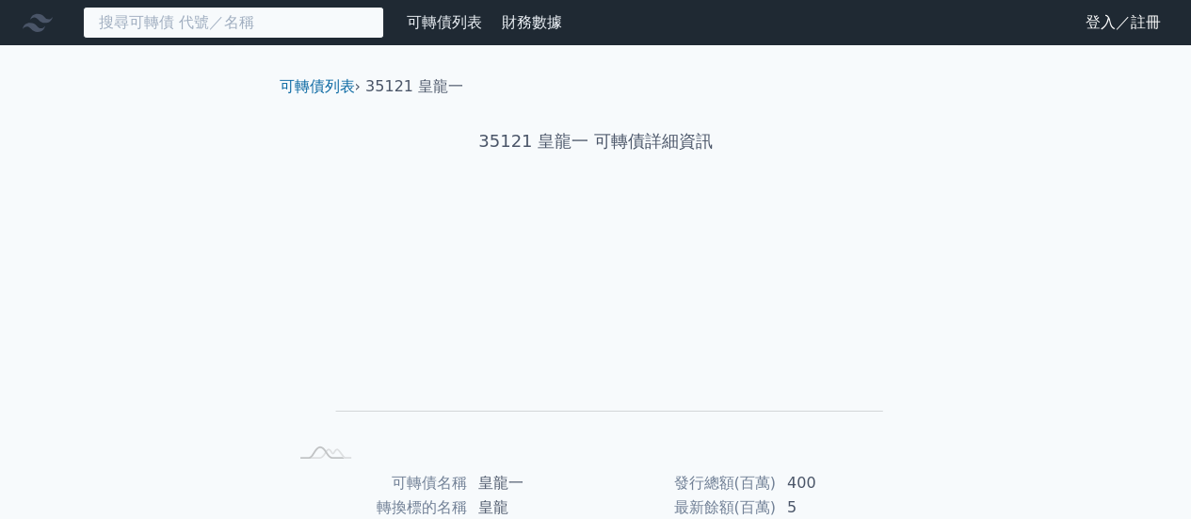
click at [272, 31] on input at bounding box center [233, 23] width 301 height 32
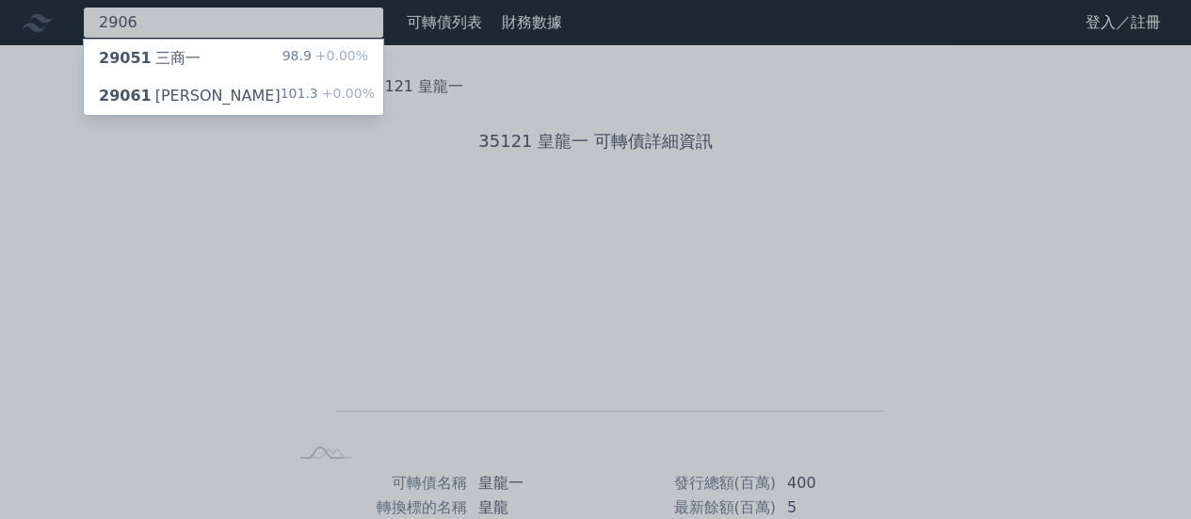
type input "2906"
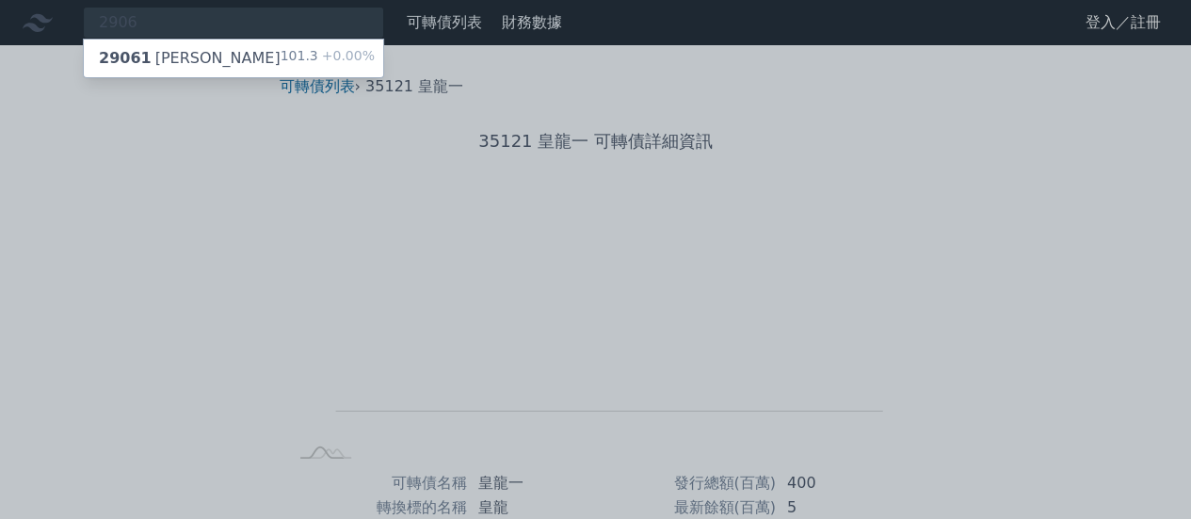
click at [207, 63] on div "29061 高林一 101.3 +0.00%" at bounding box center [233, 59] width 299 height 38
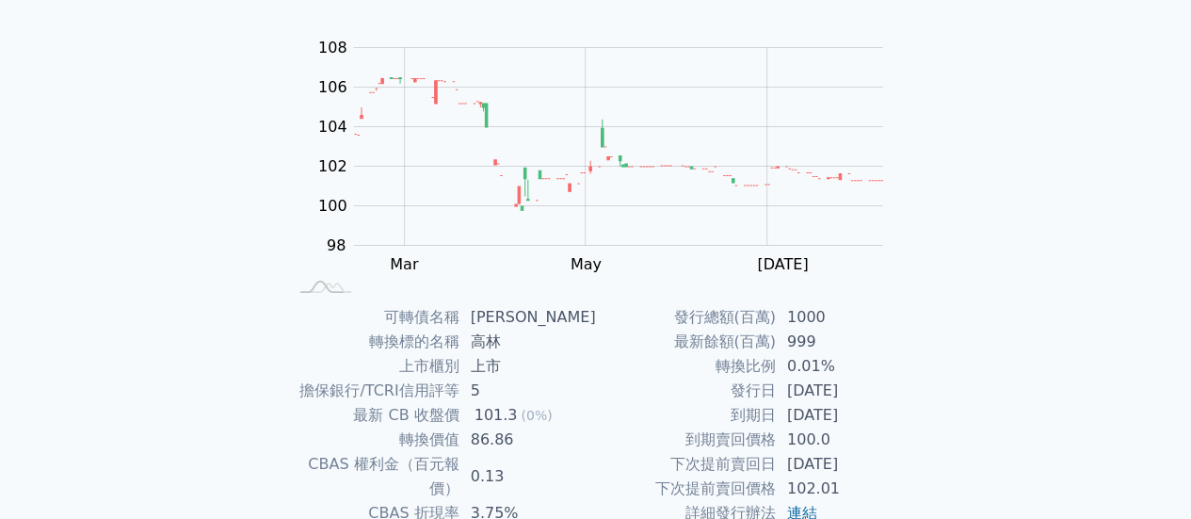
scroll to position [125, 0]
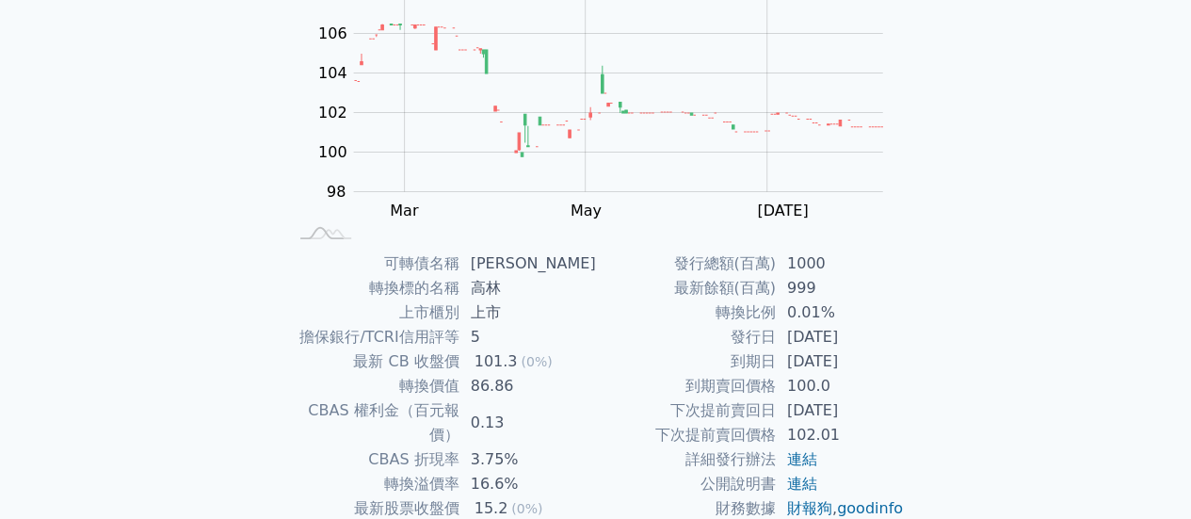
click at [1120, 296] on div "可轉債列表 財務數據 可轉債列表 財務數據 登入／註冊 登入／註冊 可轉債列表 › 29061 高林一 29061 高林一 可轉債詳細資訊 Zoom Out …" at bounding box center [595, 229] width 1191 height 896
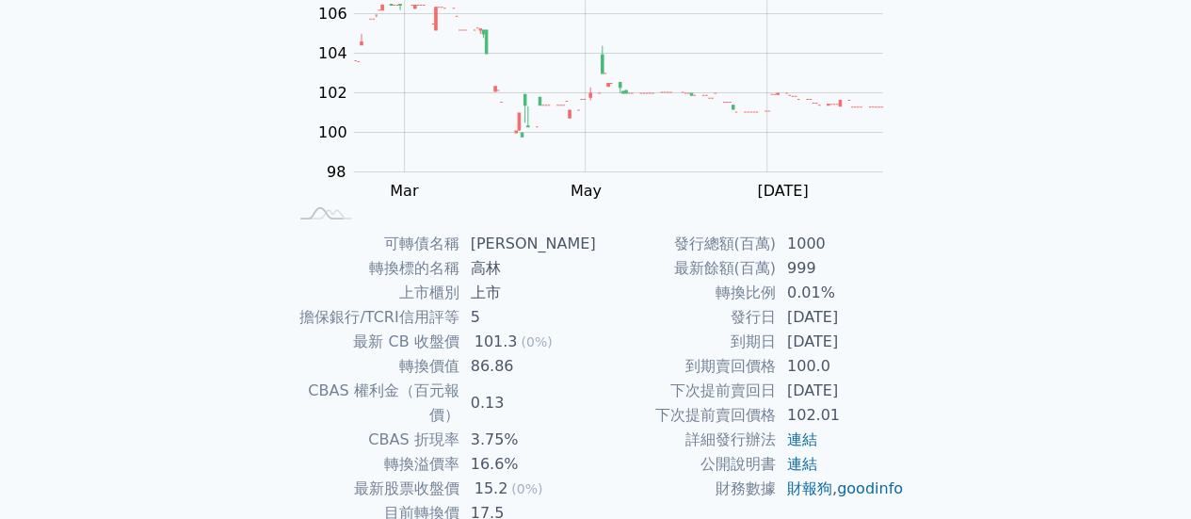
scroll to position [250, 0]
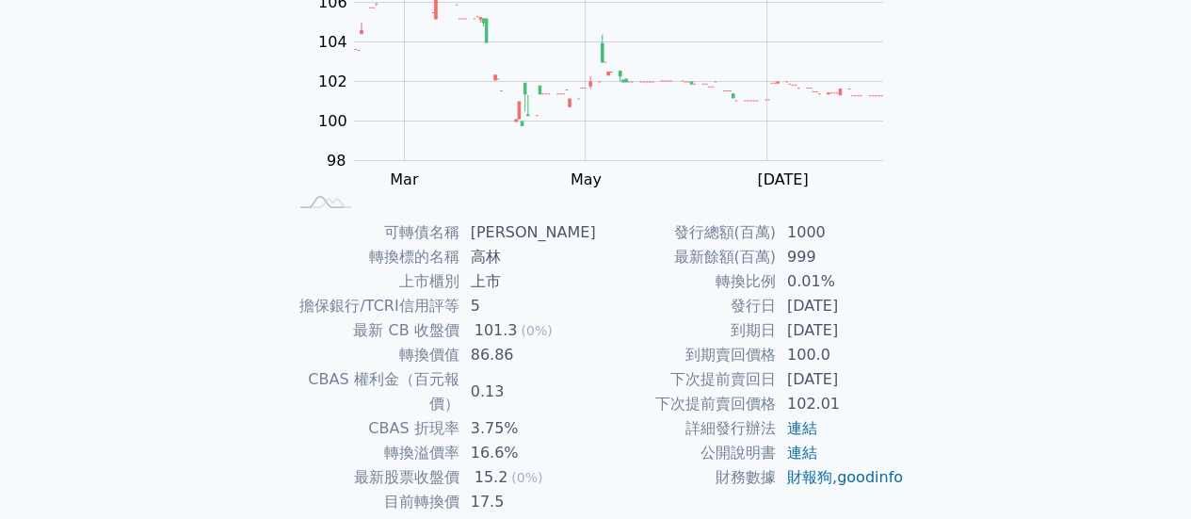
click at [145, 255] on div "可轉債列表 財務數據 可轉債列表 財務數據 登入／註冊 登入／註冊 可轉債列表 › 29061 高林一 29061 高林一 可轉債詳細資訊 Zoom Out …" at bounding box center [595, 198] width 1191 height 896
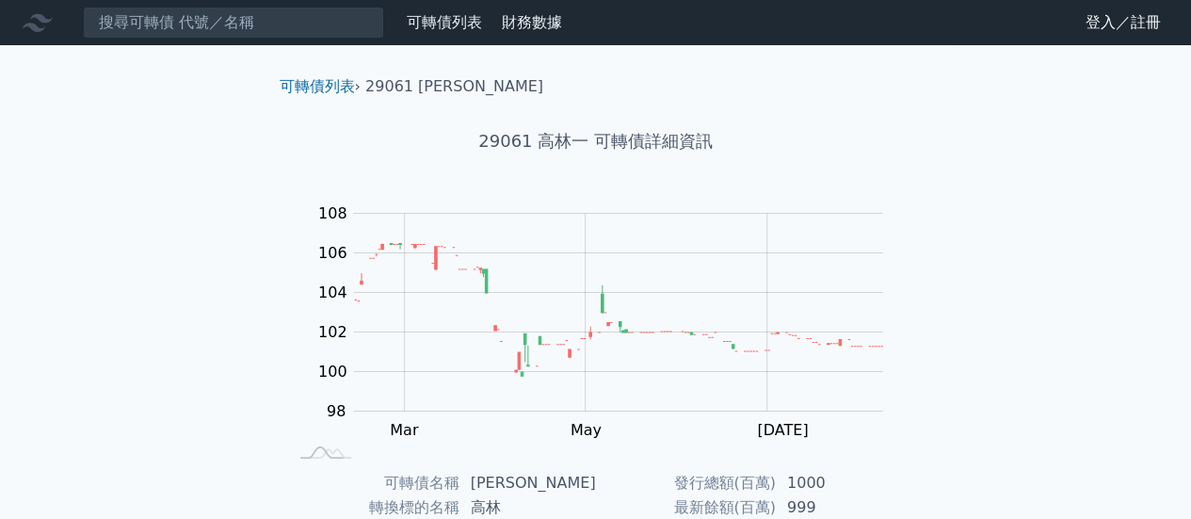
scroll to position [0, 0]
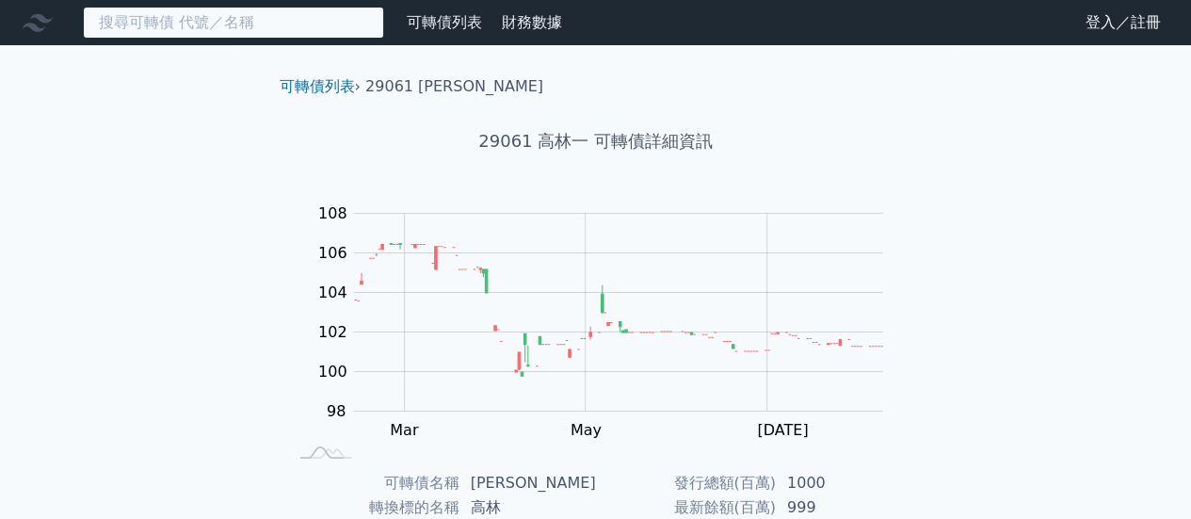
click at [279, 31] on input at bounding box center [233, 23] width 301 height 32
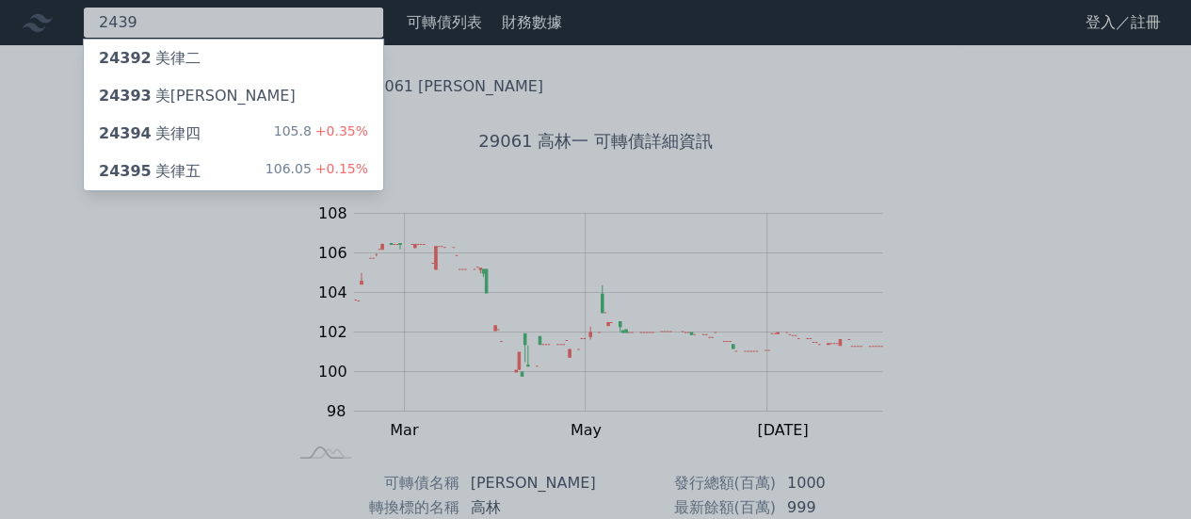
type input "2439"
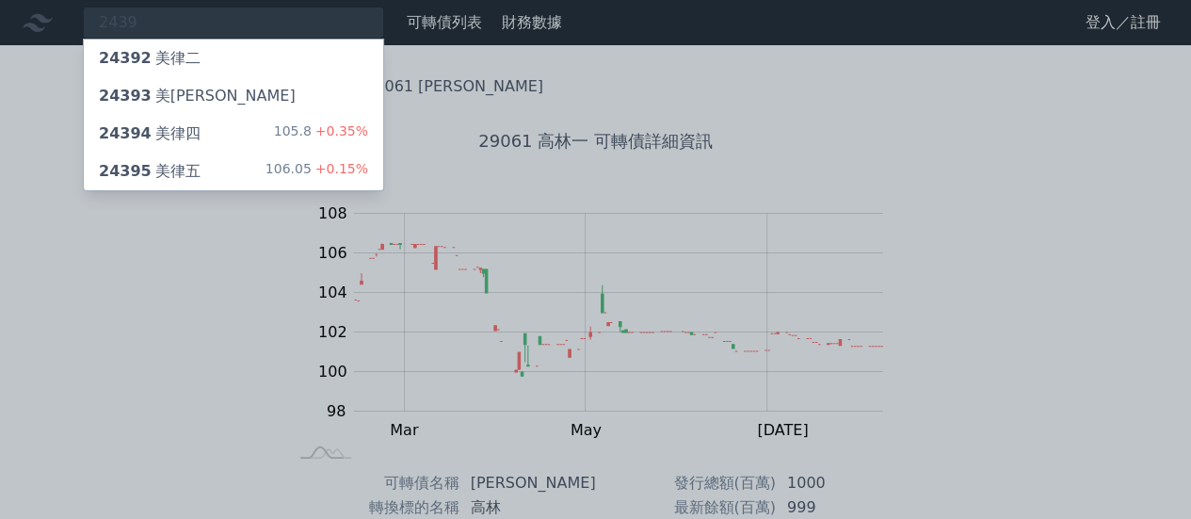
click at [198, 162] on div "24395 美律五 106.05 +0.15%" at bounding box center [233, 172] width 299 height 38
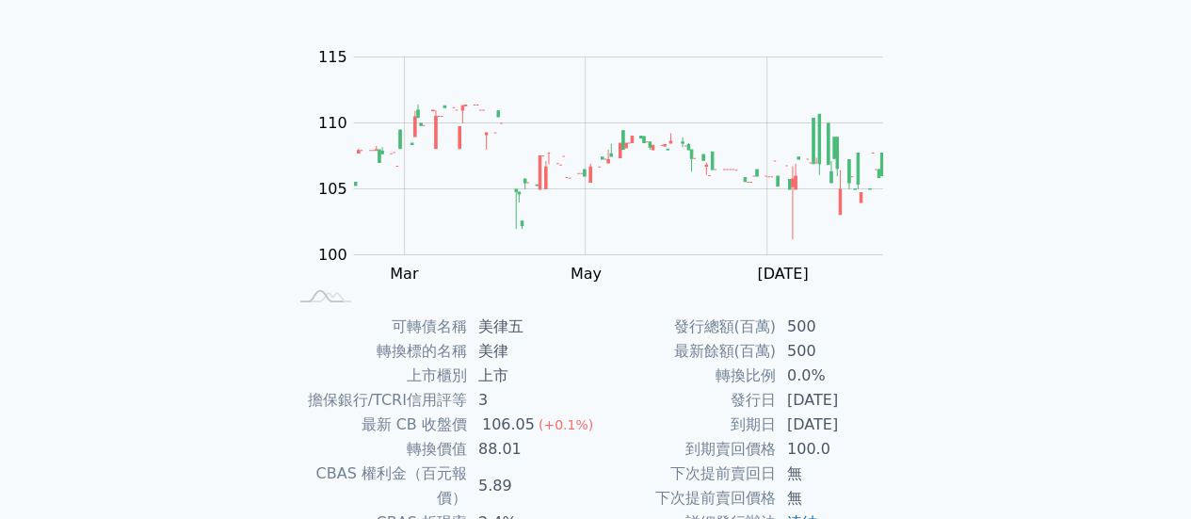
click at [168, 249] on div "可轉債列表 財務數據 可轉債列表 財務數據 登入／註冊 登入／註冊 可轉債列表 › 24395 美律五 24395 美律五 可轉債詳細資訊 Zoom Out …" at bounding box center [595, 292] width 1191 height 896
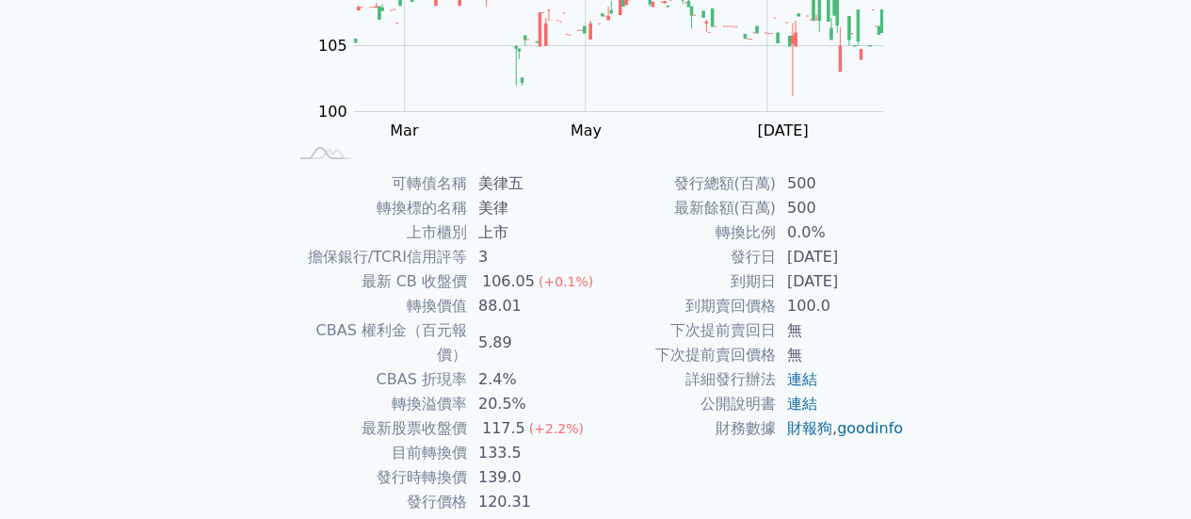
scroll to position [313, 0]
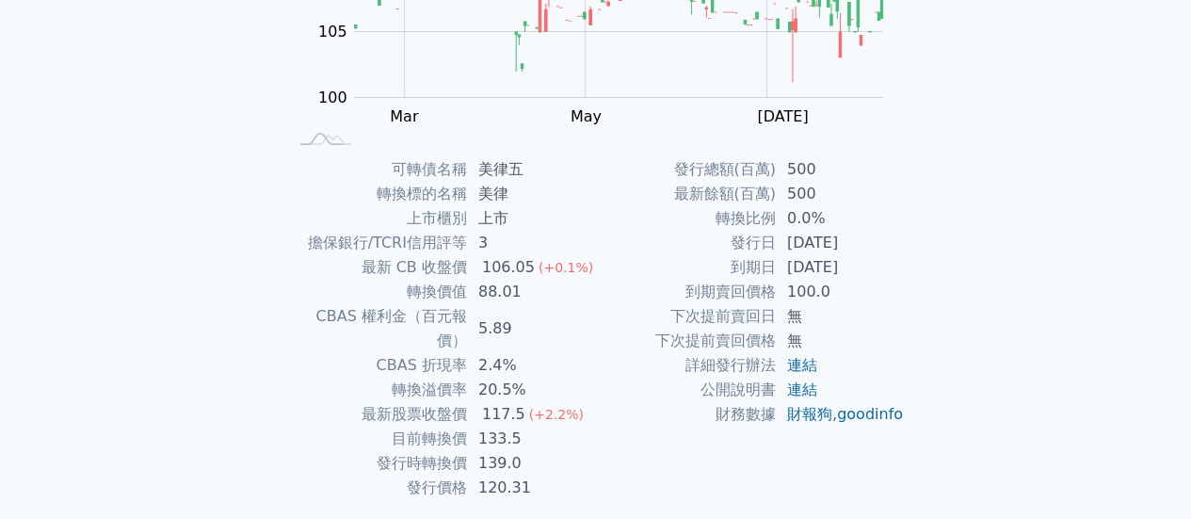
click at [197, 84] on div "可轉債列表 財務數據 可轉債列表 財務數據 登入／註冊 登入／註冊 可轉債列表 › 24395 美律五 24395 美律五 可轉債詳細資訊 Zoom Out …" at bounding box center [595, 135] width 1191 height 896
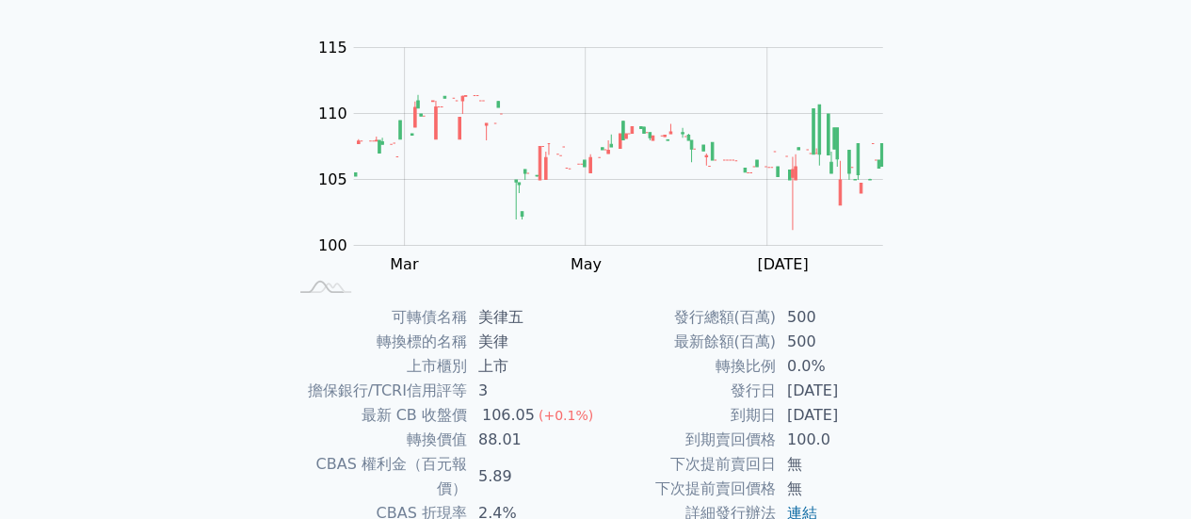
scroll to position [164, 0]
